Goal: Use online tool/utility: Utilize a website feature to perform a specific function

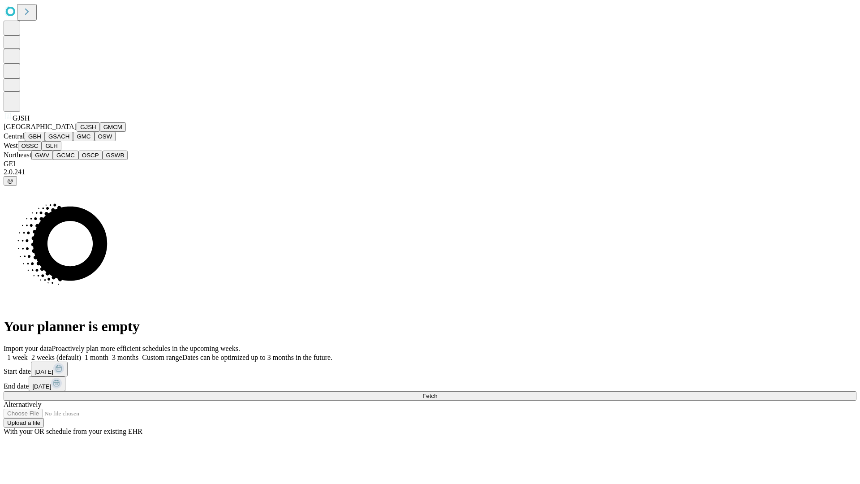
click at [77, 132] on button "GJSH" at bounding box center [88, 126] width 23 height 9
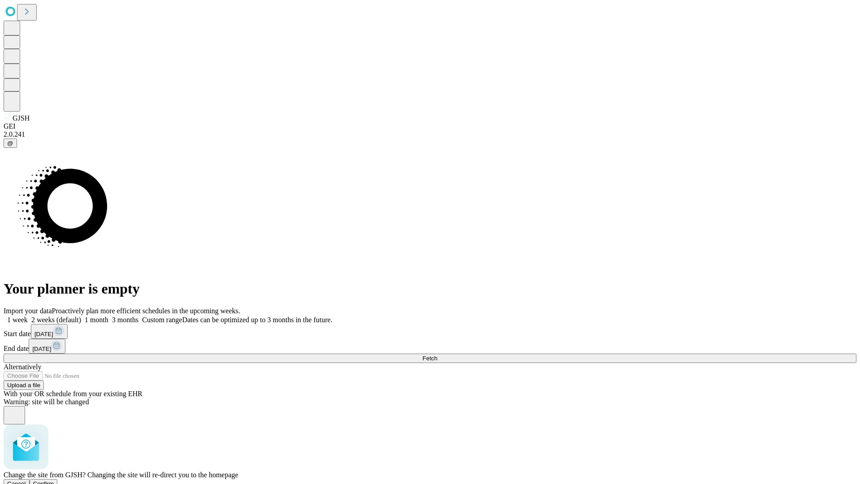
click at [54, 480] on span "Confirm" at bounding box center [43, 483] width 21 height 7
click at [81, 316] on label "2 weeks (default)" at bounding box center [54, 320] width 53 height 8
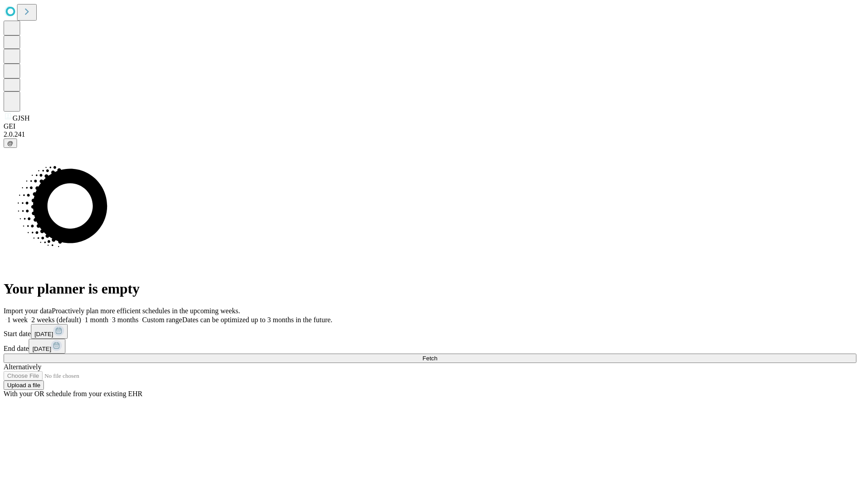
click at [437, 355] on span "Fetch" at bounding box center [430, 358] width 15 height 7
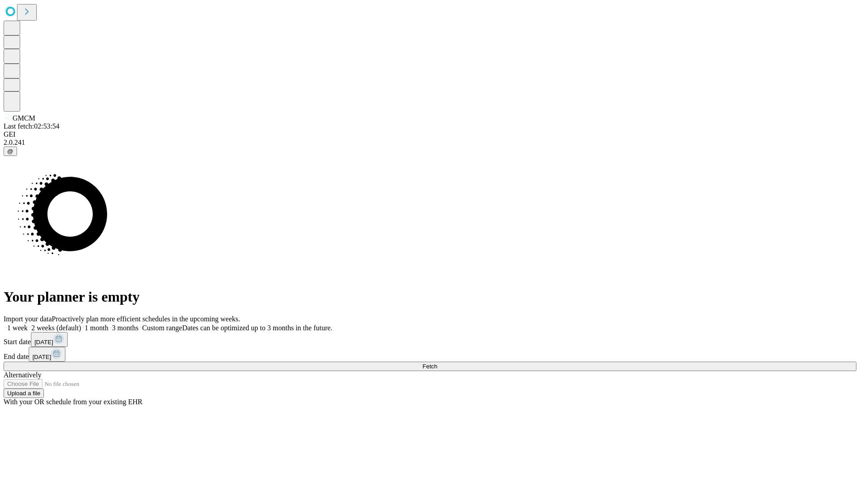
click at [437, 363] on span "Fetch" at bounding box center [430, 366] width 15 height 7
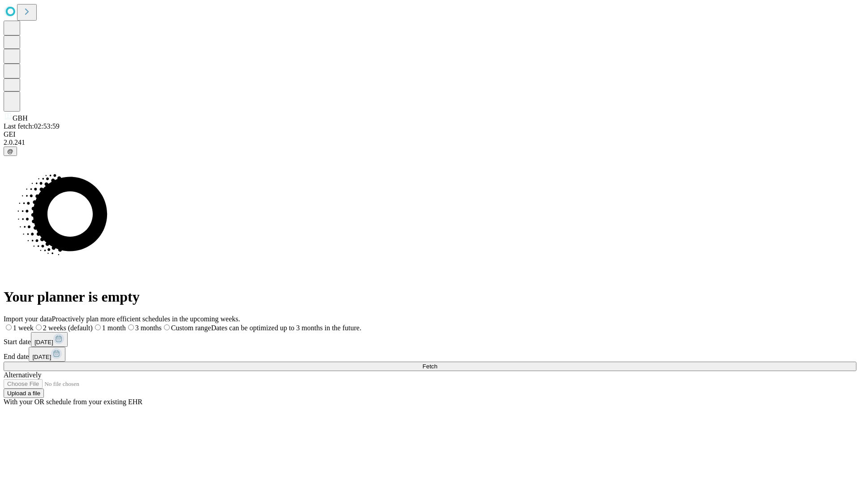
click at [93, 324] on label "2 weeks (default)" at bounding box center [63, 328] width 59 height 8
click at [437, 363] on span "Fetch" at bounding box center [430, 366] width 15 height 7
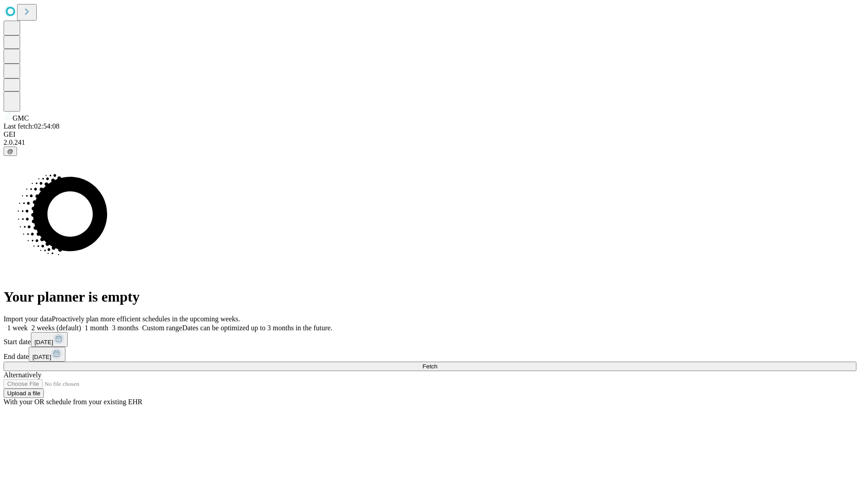
click at [81, 324] on label "2 weeks (default)" at bounding box center [54, 328] width 53 height 8
click at [437, 363] on span "Fetch" at bounding box center [430, 366] width 15 height 7
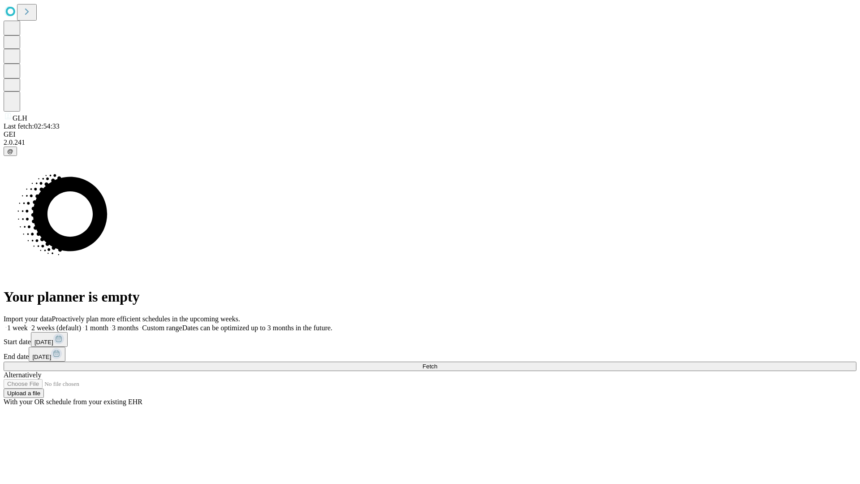
click at [81, 324] on label "2 weeks (default)" at bounding box center [54, 328] width 53 height 8
click at [437, 363] on span "Fetch" at bounding box center [430, 366] width 15 height 7
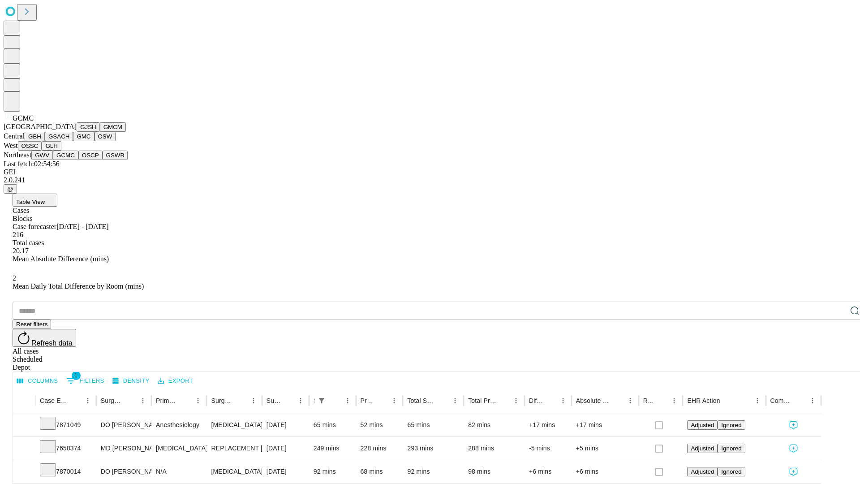
click at [78, 160] on button "OSCP" at bounding box center [90, 155] width 24 height 9
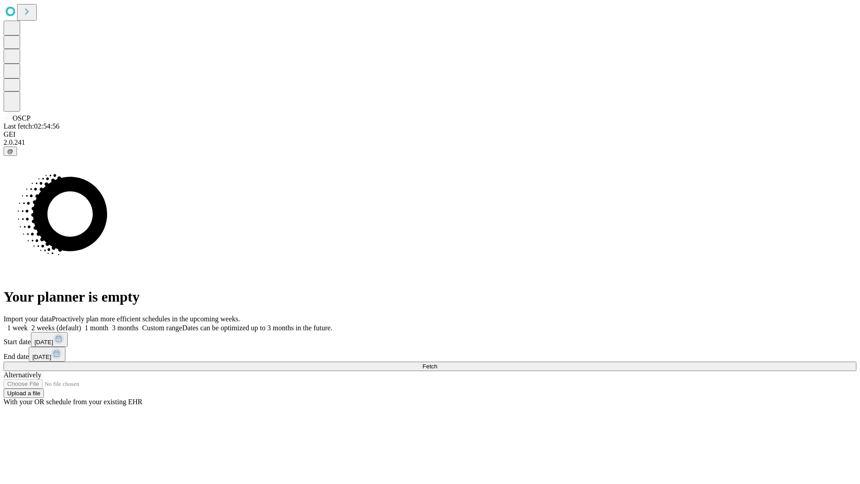
click at [81, 324] on label "2 weeks (default)" at bounding box center [54, 328] width 53 height 8
click at [437, 363] on span "Fetch" at bounding box center [430, 366] width 15 height 7
